Goal: Task Accomplishment & Management: Use online tool/utility

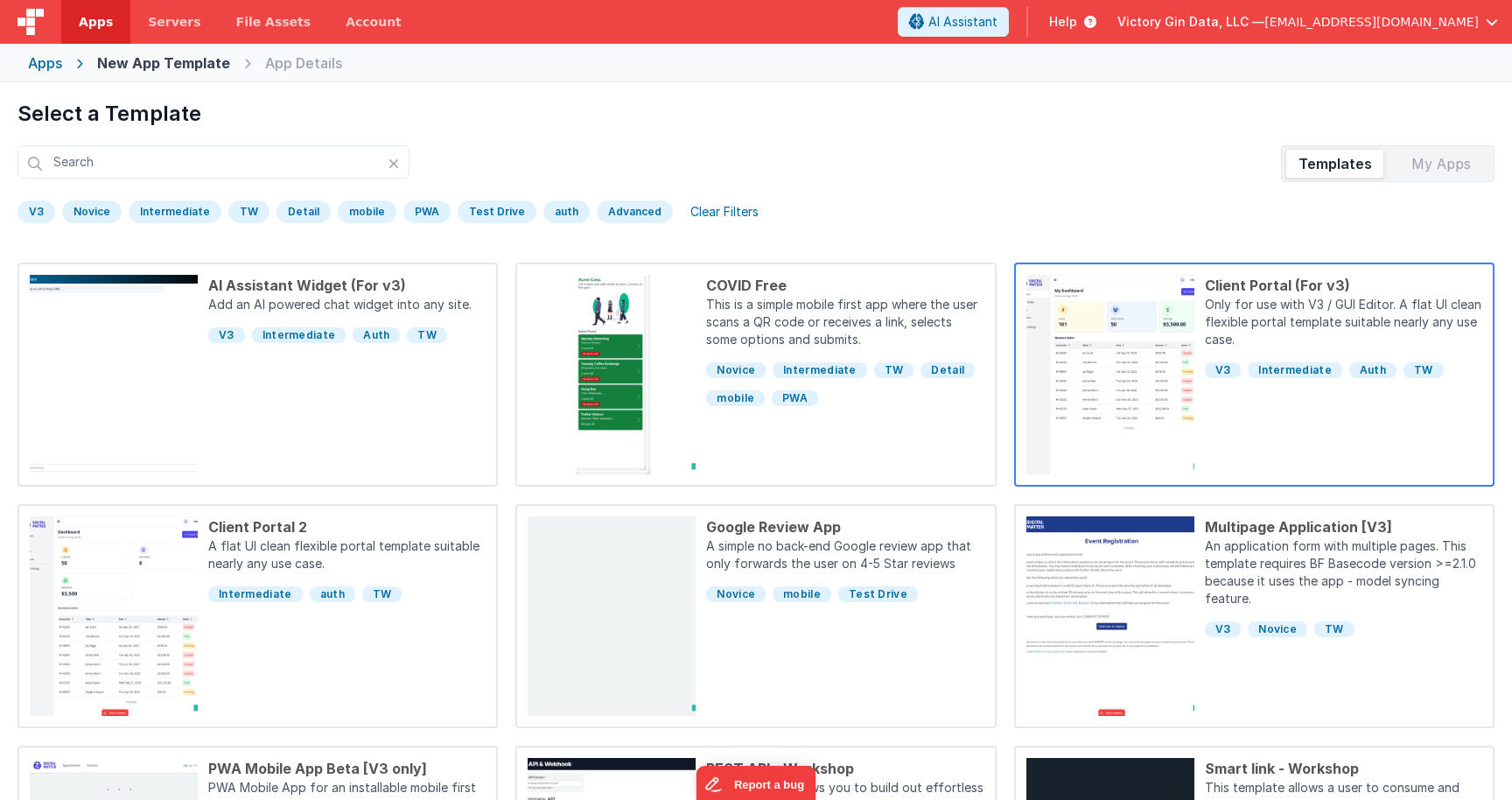
click at [1213, 304] on p "Only for use with V3 / GUI Editor. A flat UI clean flexible portal template sui…" at bounding box center [1343, 324] width 277 height 56
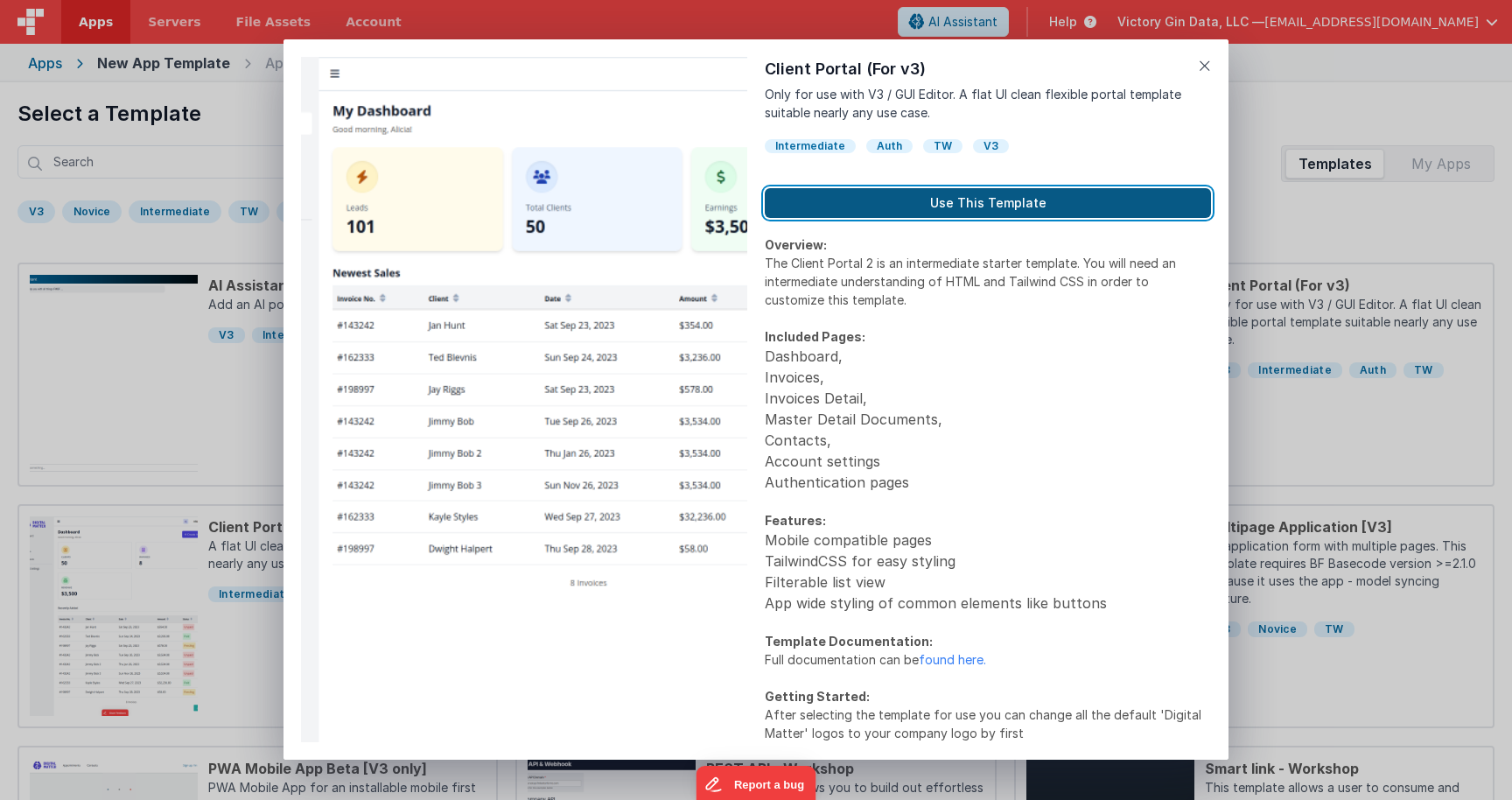
click at [932, 192] on button "Use This Template" at bounding box center [988, 202] width 446 height 30
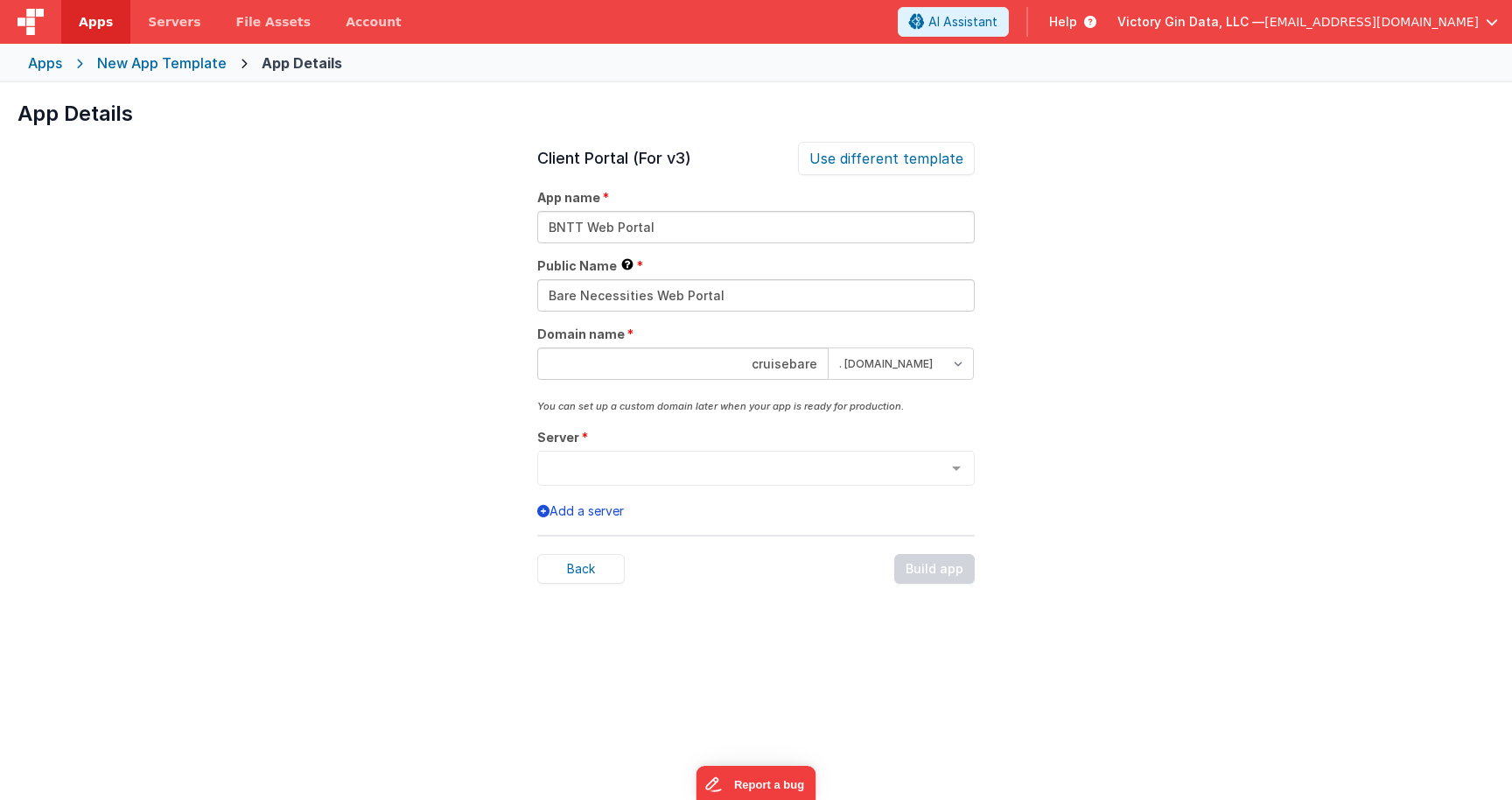
click at [673, 359] on input "cruisebare" at bounding box center [682, 363] width 291 height 33
click at [1037, 438] on div "App Details Preview AI Assistant Widget (For v3) Add an AI powered chat widget …" at bounding box center [756, 482] width 1512 height 800
select select "[DOMAIN_NAME]"
click option ". [DOMAIN_NAME]" at bounding box center [0, 0] width 0 height 0
click at [1075, 372] on div "App Details Preview AI Assistant Widget (For v3) Add an AI powered chat widget …" at bounding box center [756, 482] width 1512 height 800
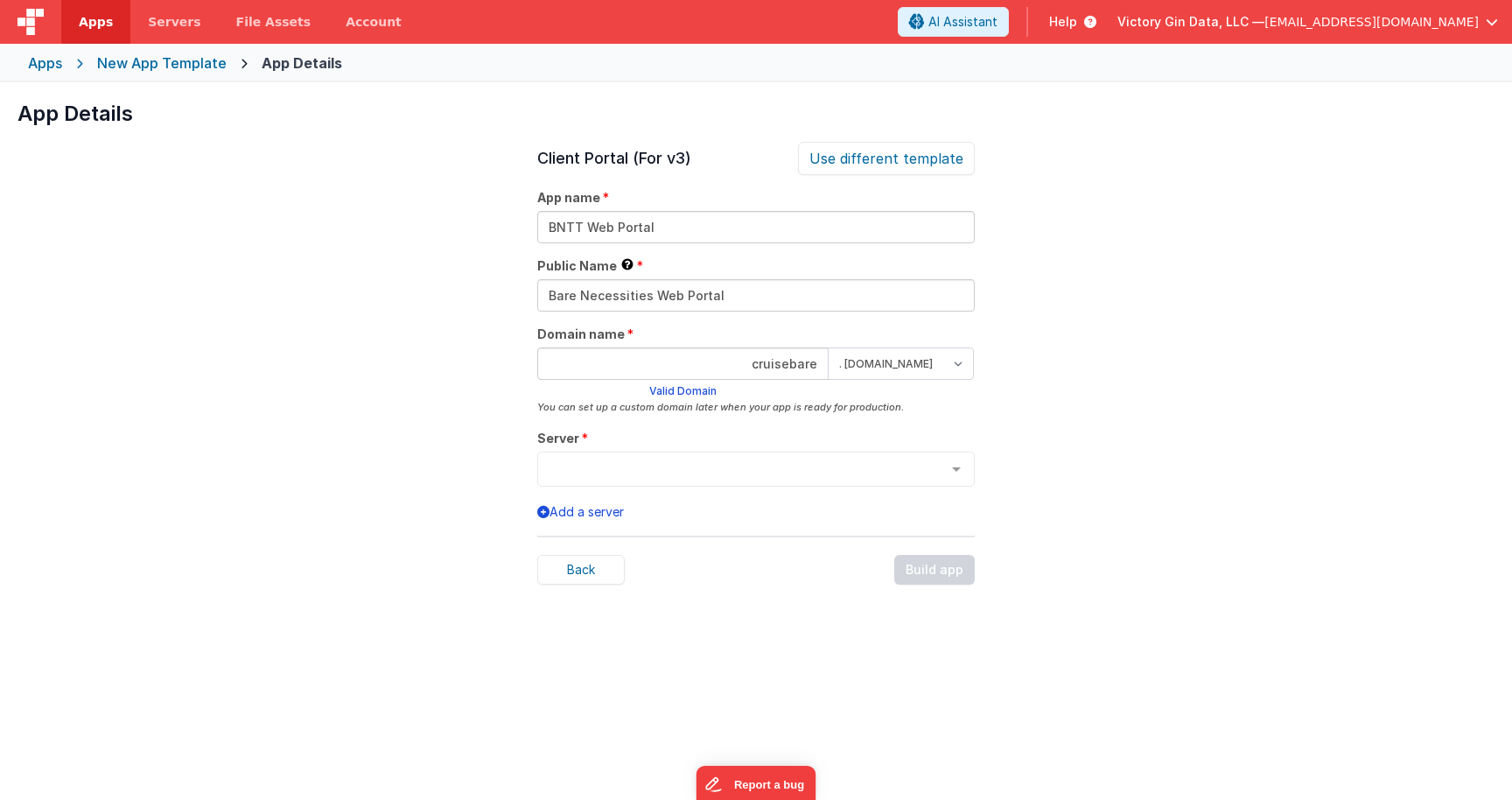
click at [615, 451] on div "Server BNTT FileMaker List is empty." at bounding box center [756, 457] width 437 height 57
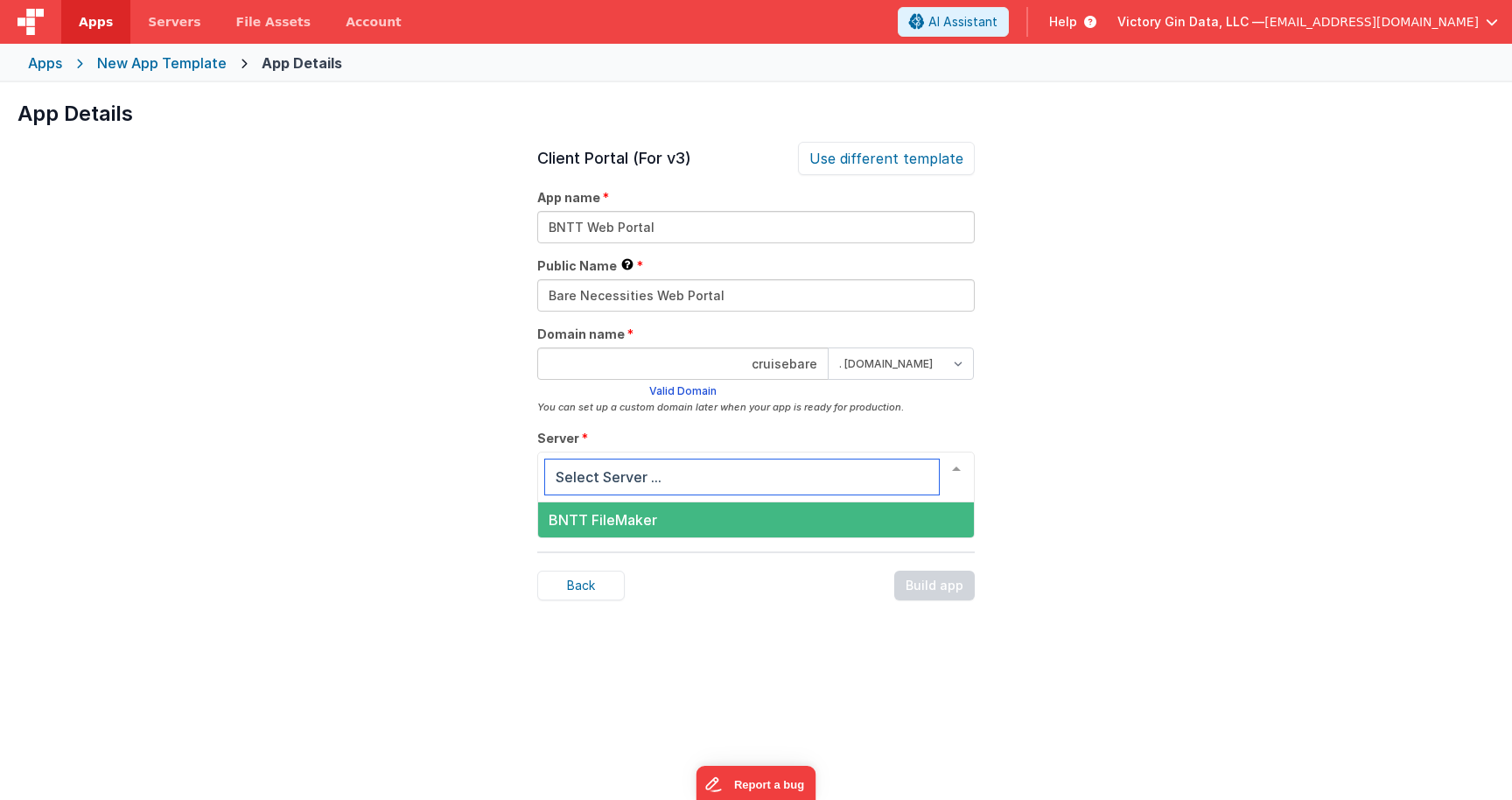
click at [635, 457] on div at bounding box center [756, 477] width 437 height 51
click at [683, 522] on span "BNTT FileMaker" at bounding box center [756, 520] width 436 height 35
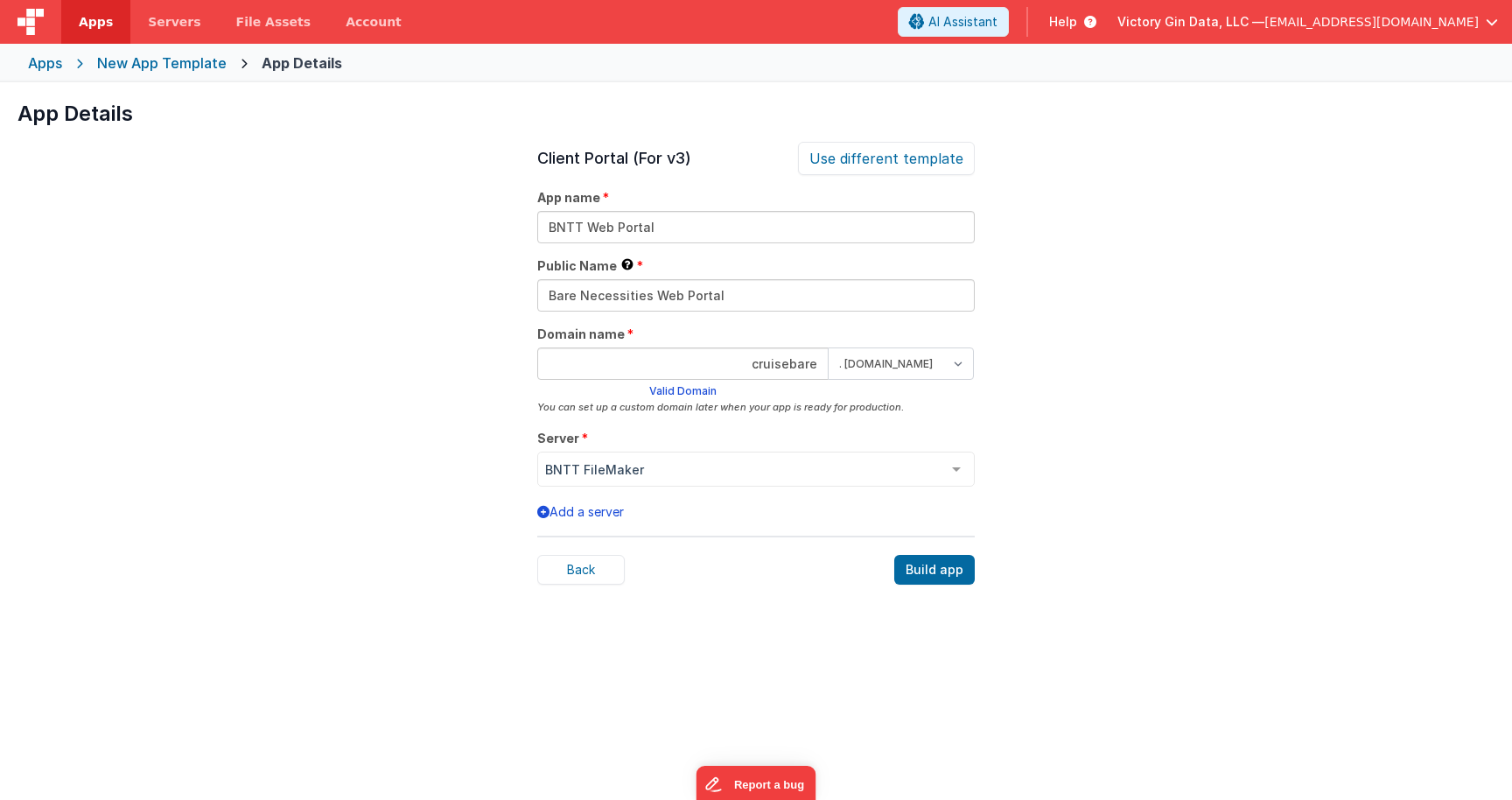
click at [1185, 458] on div "App Details Preview AI Assistant Widget (For v3) Add an AI powered chat widget …" at bounding box center [756, 482] width 1512 height 800
click at [944, 573] on div "Build app" at bounding box center [934, 569] width 80 height 30
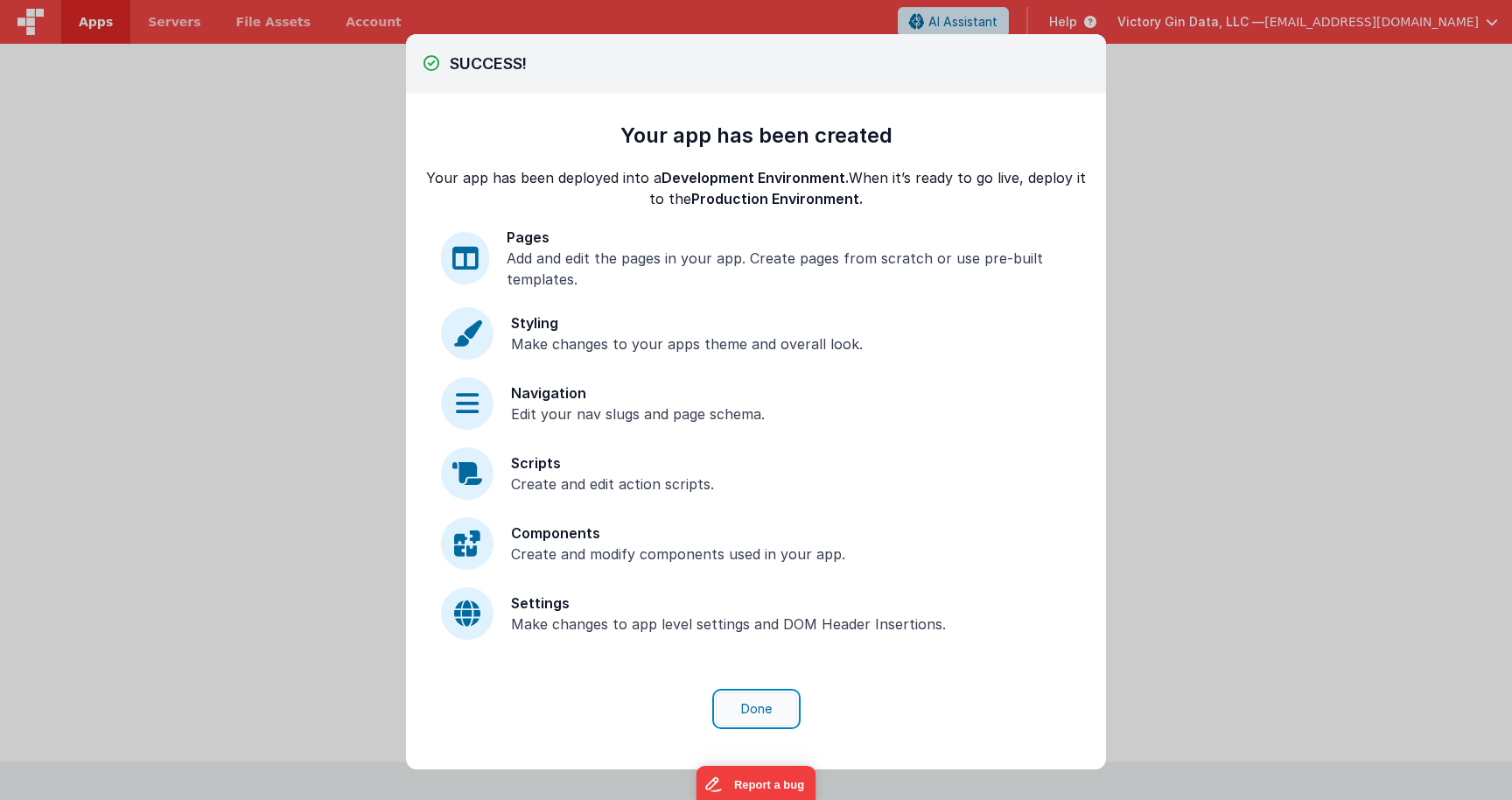
click at [774, 711] on button "Done" at bounding box center [756, 709] width 81 height 33
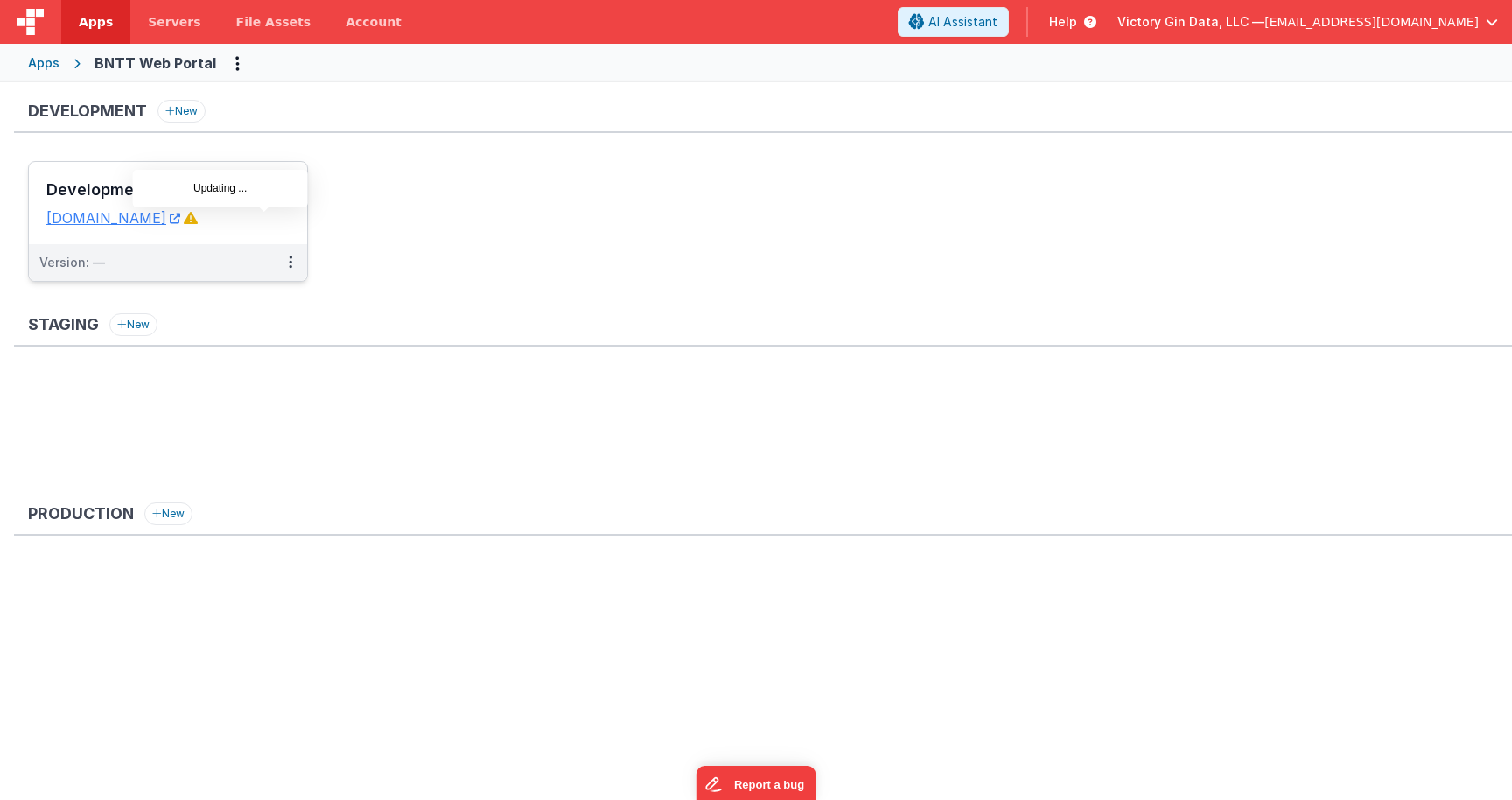
click at [198, 221] on icon at bounding box center [190, 217] width 14 height 14
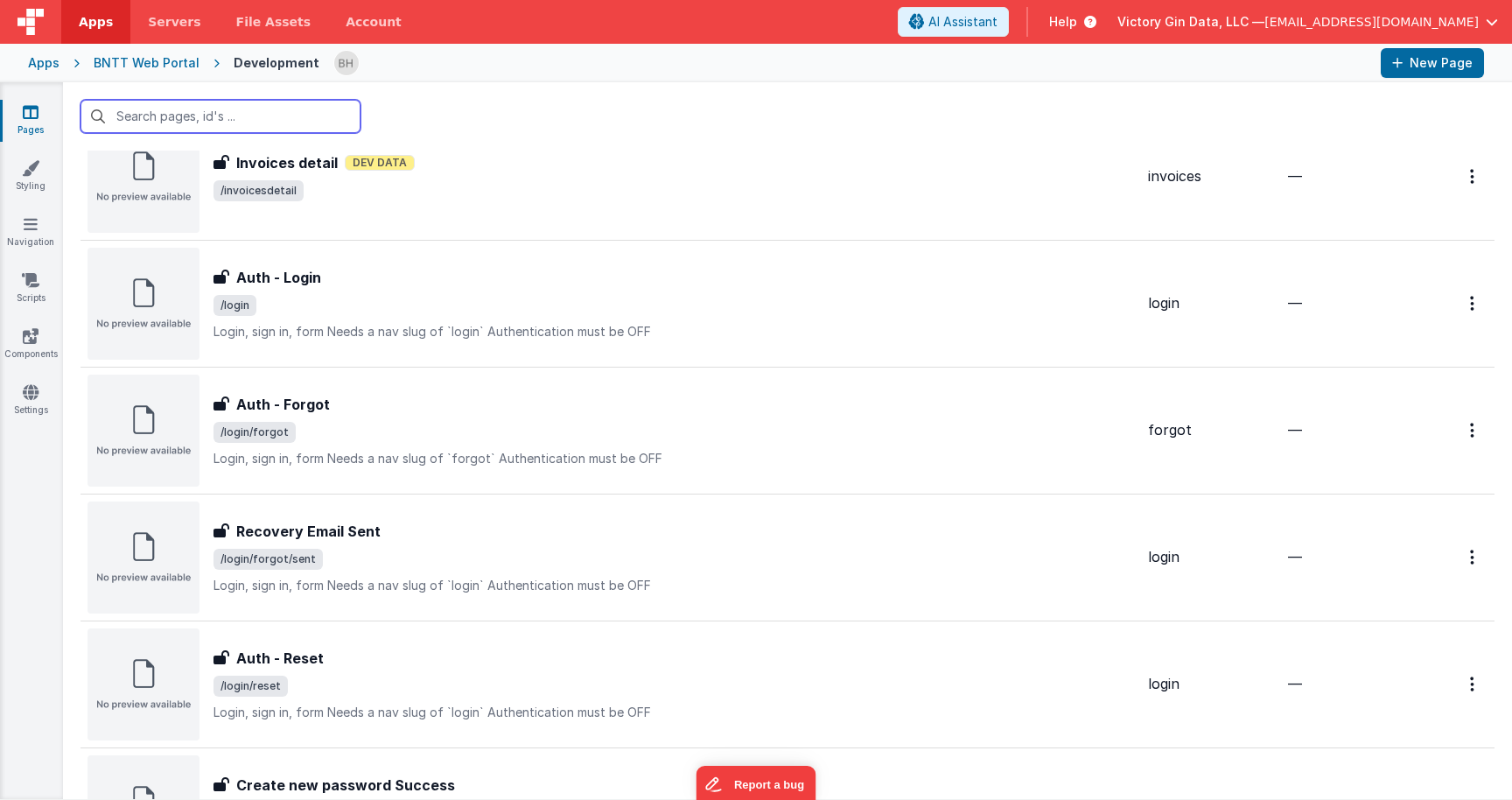
scroll to position [785, 0]
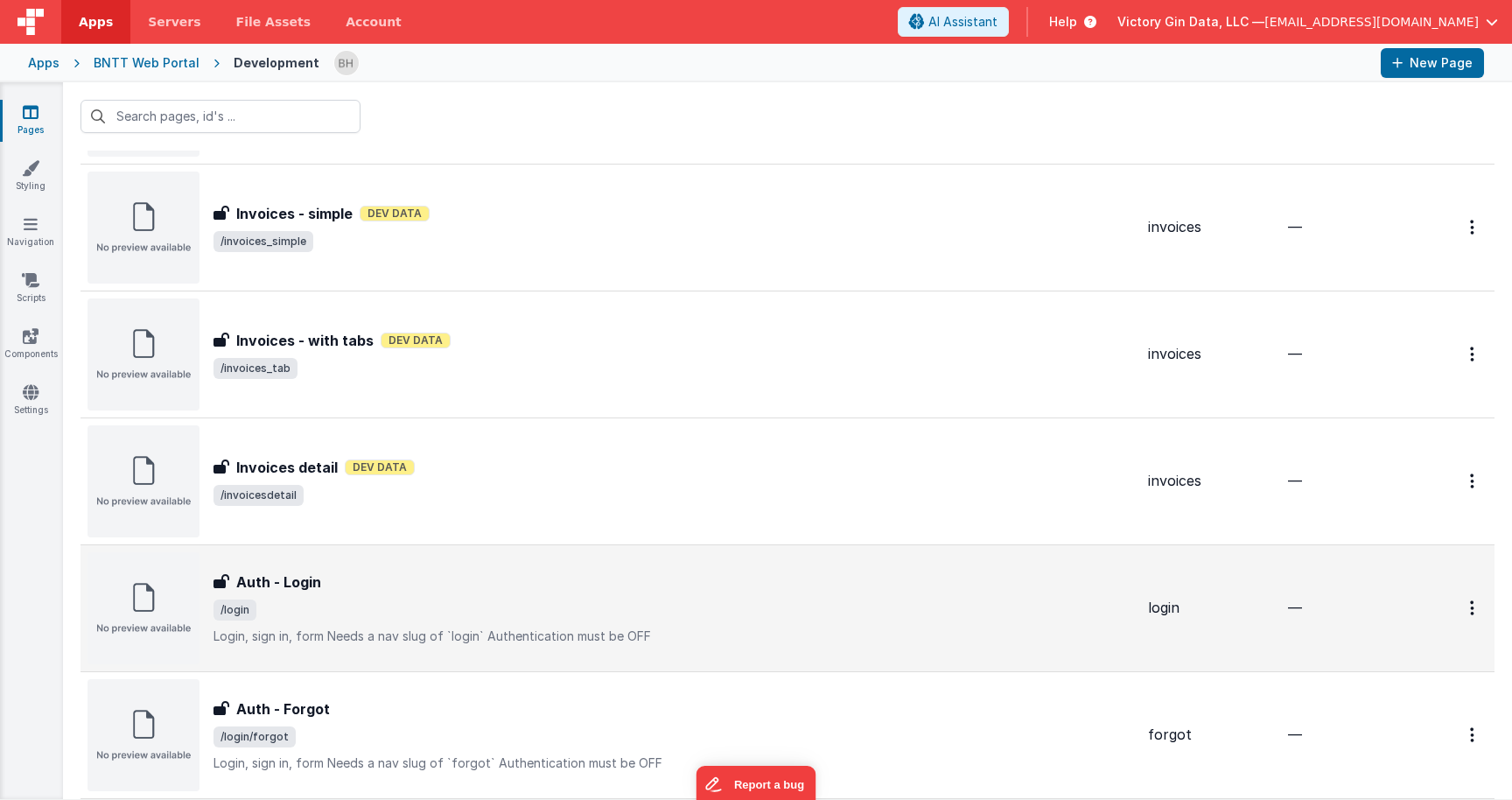
click at [564, 591] on div "Auth - Login" at bounding box center [673, 581] width 921 height 21
